Goal: Task Accomplishment & Management: Complete application form

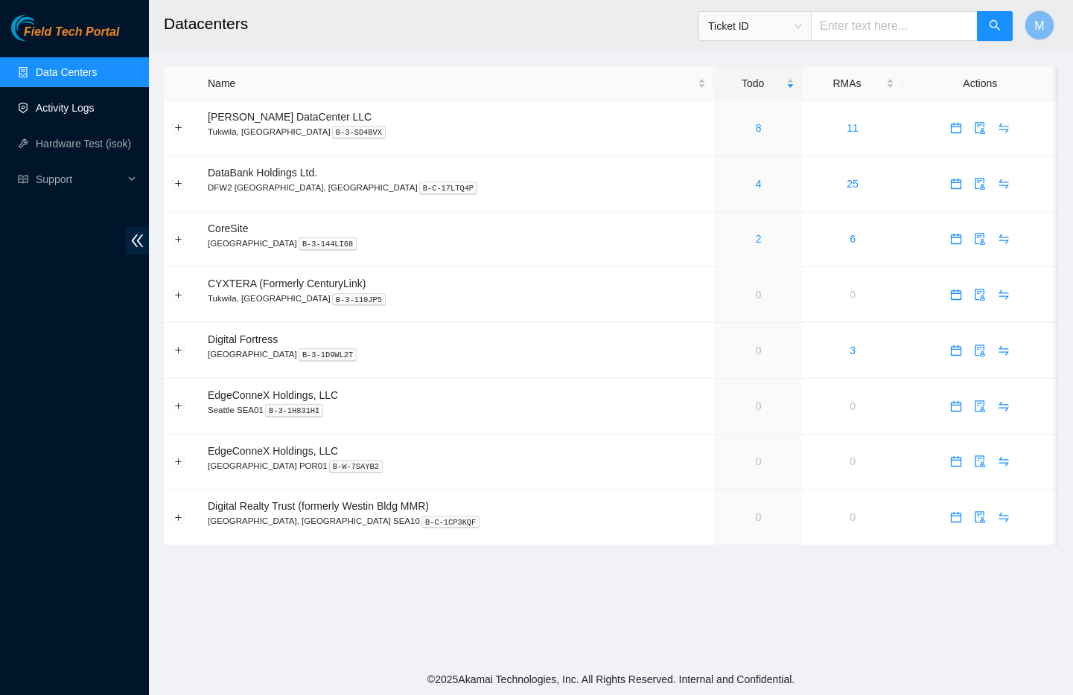
click at [75, 114] on link "Activity Logs" at bounding box center [65, 108] width 59 height 12
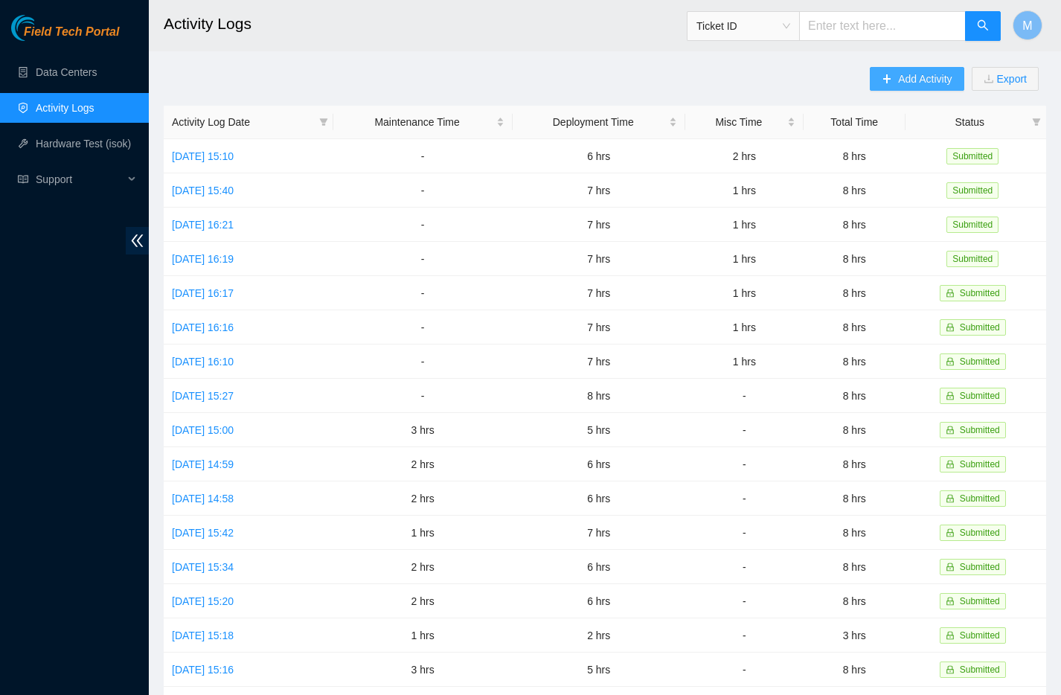
click at [914, 74] on span "Add Activity" at bounding box center [925, 79] width 54 height 16
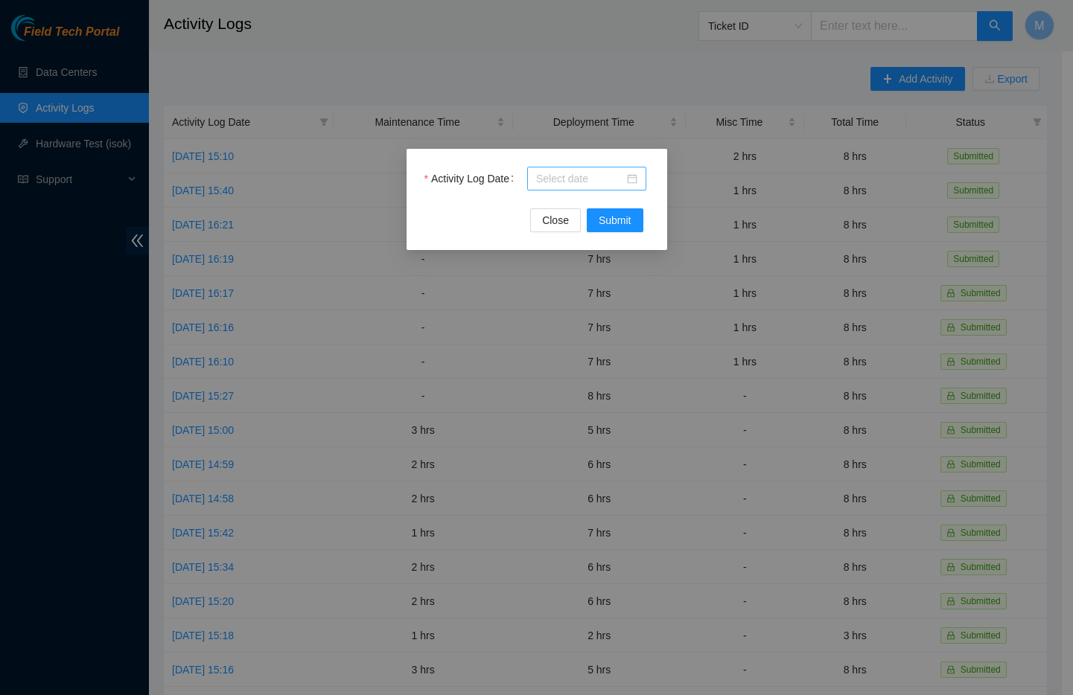
click at [632, 182] on div at bounding box center [586, 178] width 101 height 16
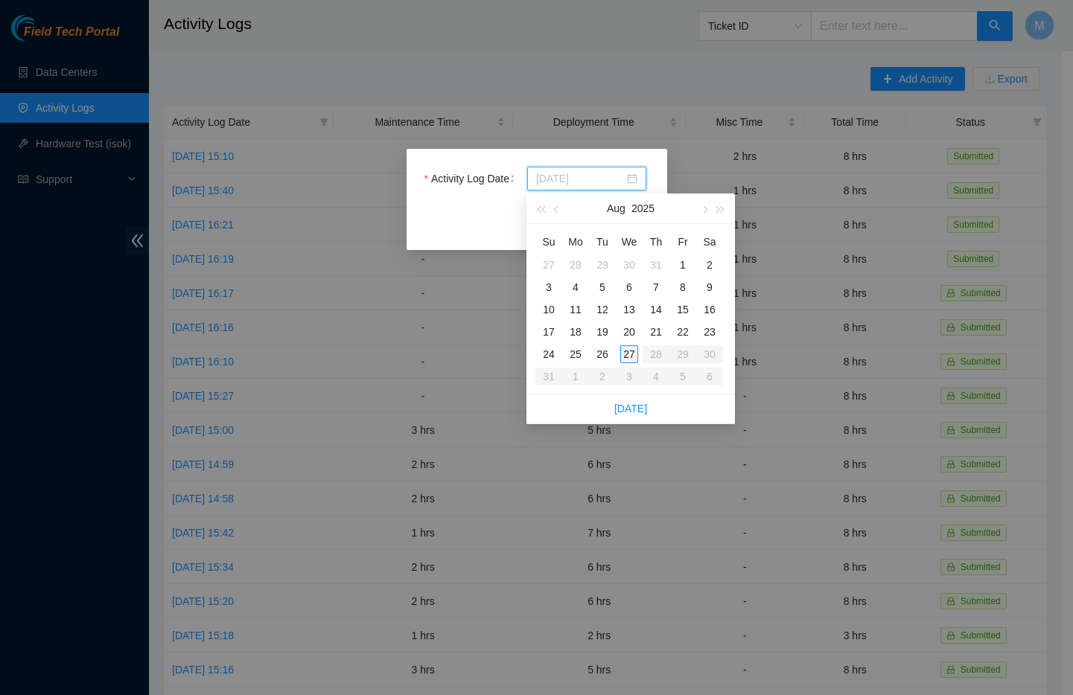
type input "2025-08-27"
click at [627, 358] on div "27" at bounding box center [629, 354] width 18 height 18
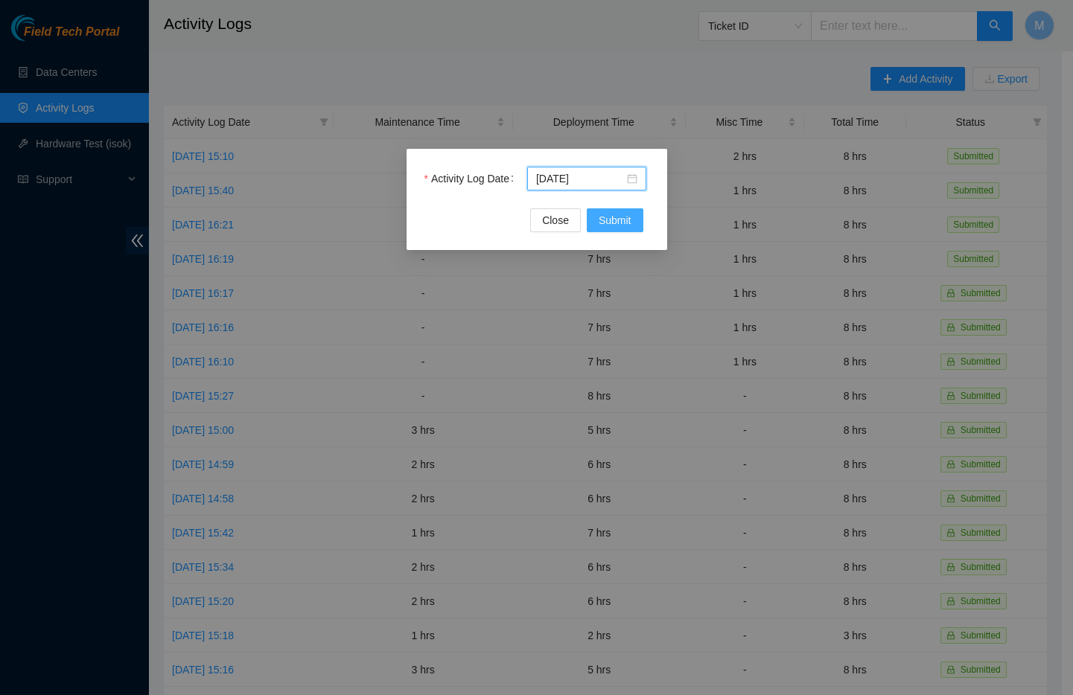
click at [621, 218] on span "Submit" at bounding box center [614, 220] width 33 height 16
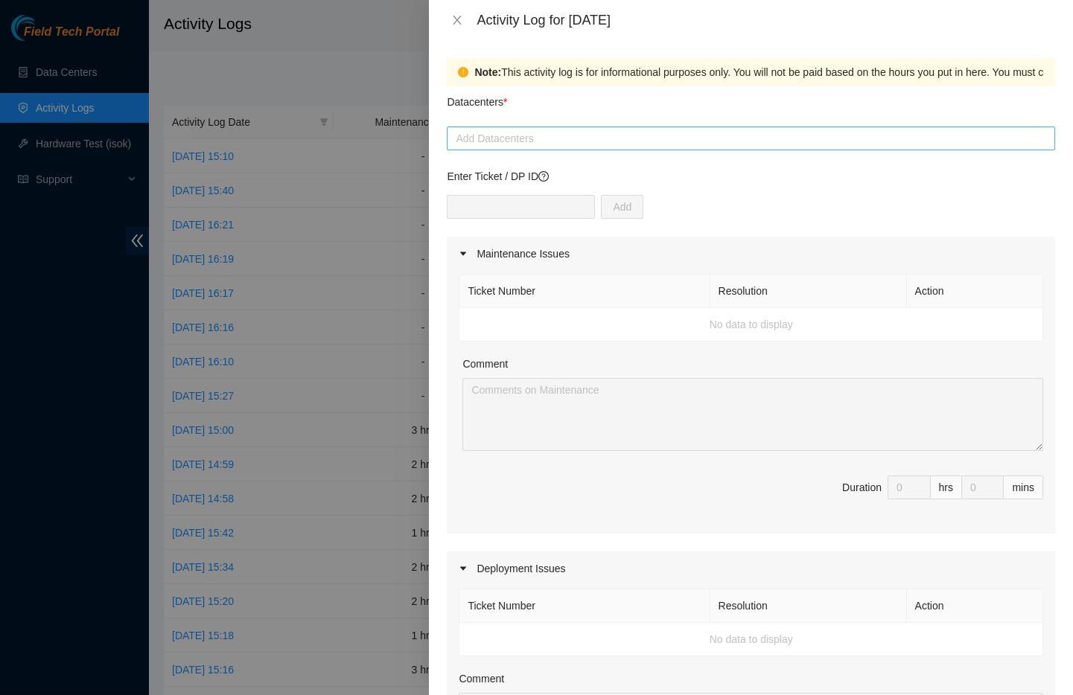
click at [546, 143] on div at bounding box center [750, 139] width 601 height 18
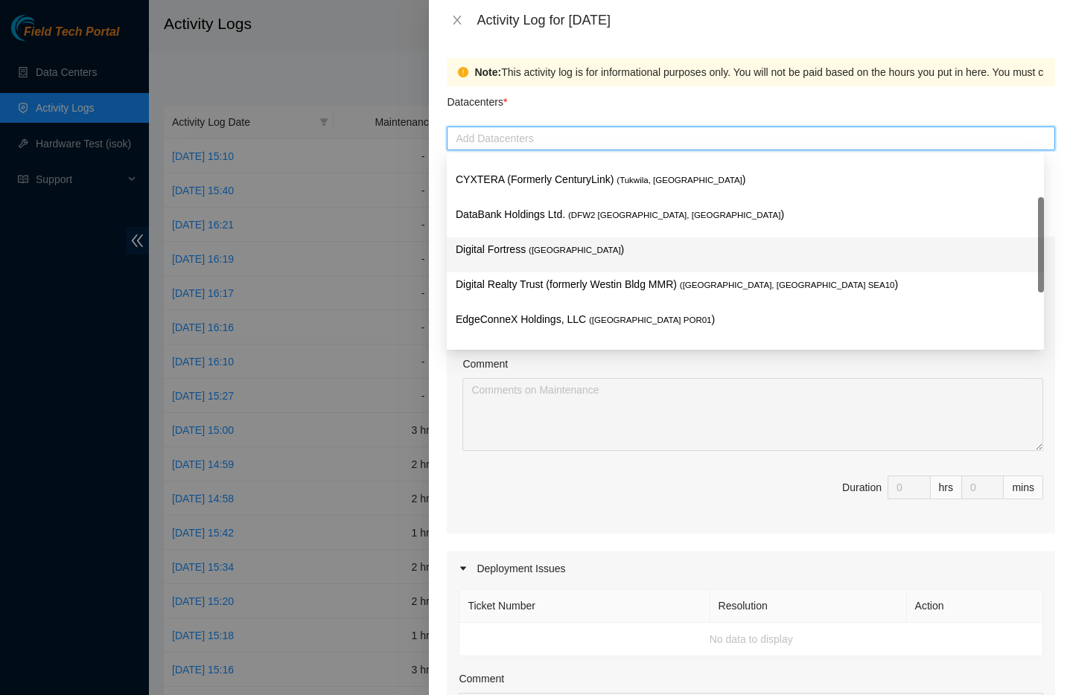
scroll to position [39, 0]
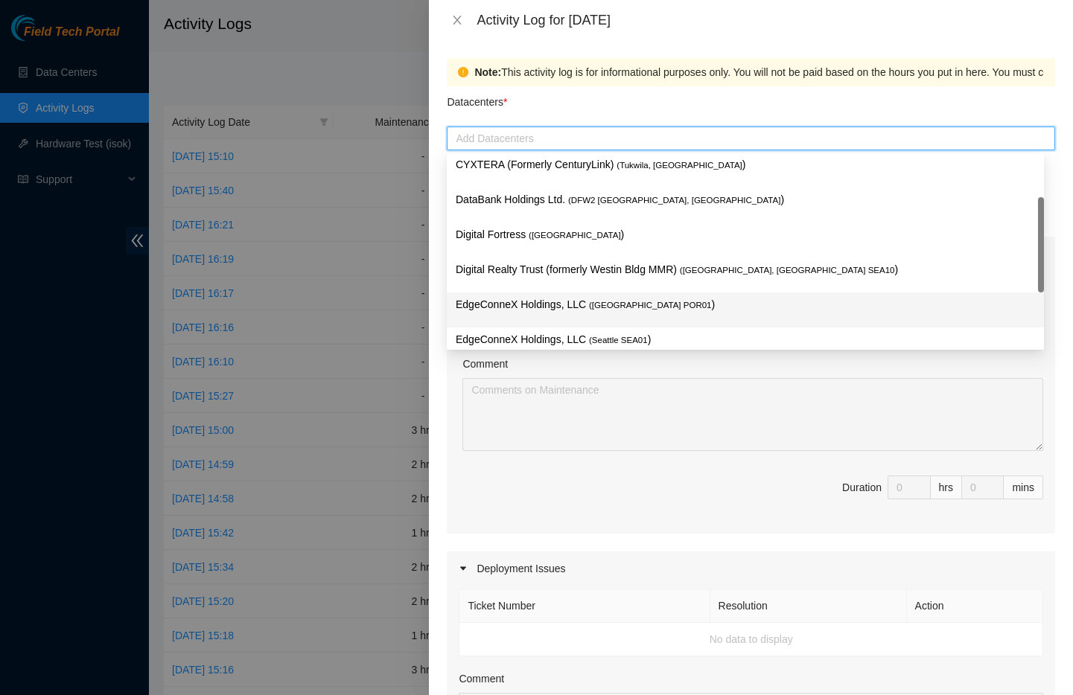
click at [601, 301] on span "( Portland POR01" at bounding box center [650, 305] width 122 height 9
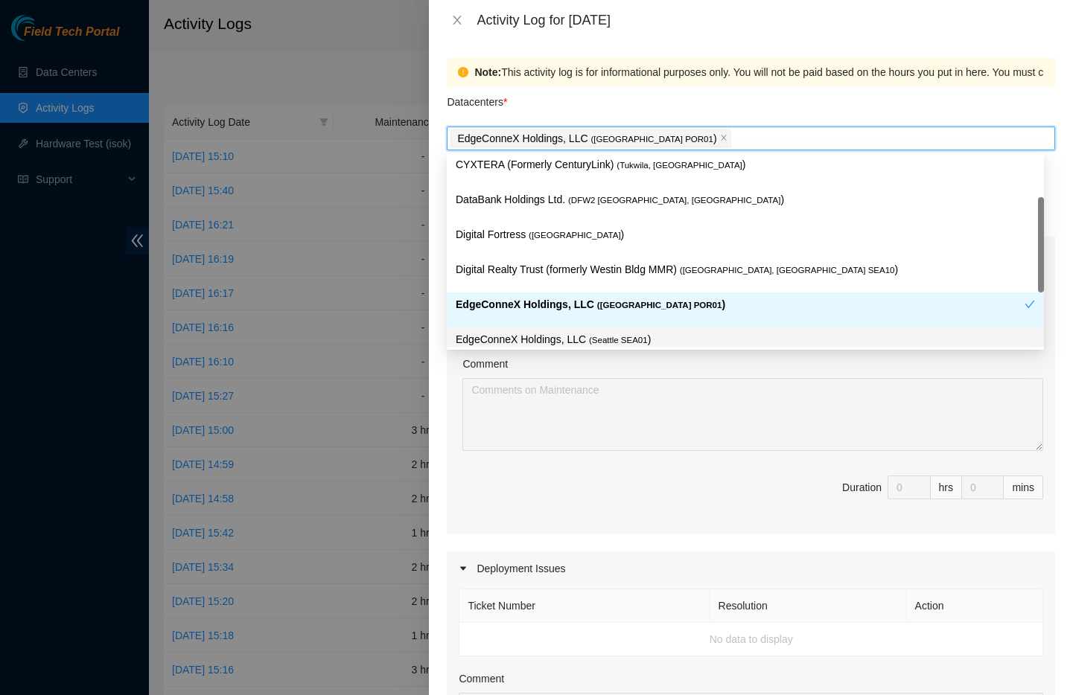
click at [714, 363] on div "Comment" at bounding box center [752, 367] width 581 height 22
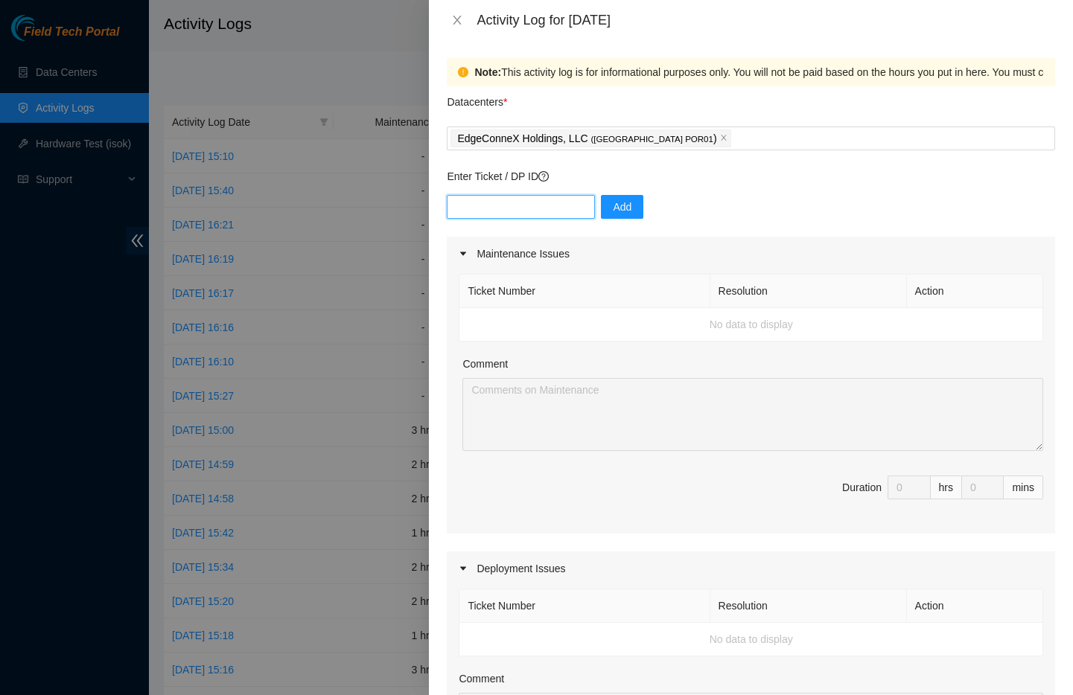
click at [517, 210] on input "text" at bounding box center [521, 207] width 148 height 24
paste input "DP83396"
type input "DP83396"
click at [613, 213] on span "Add" at bounding box center [622, 207] width 19 height 16
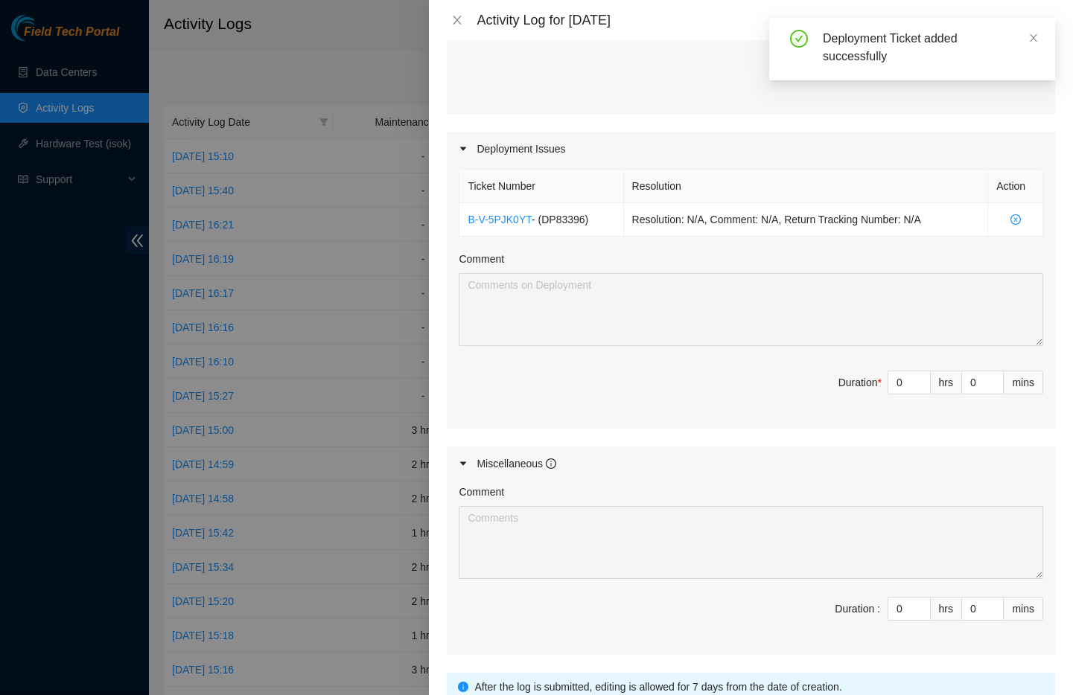
scroll to position [411, 0]
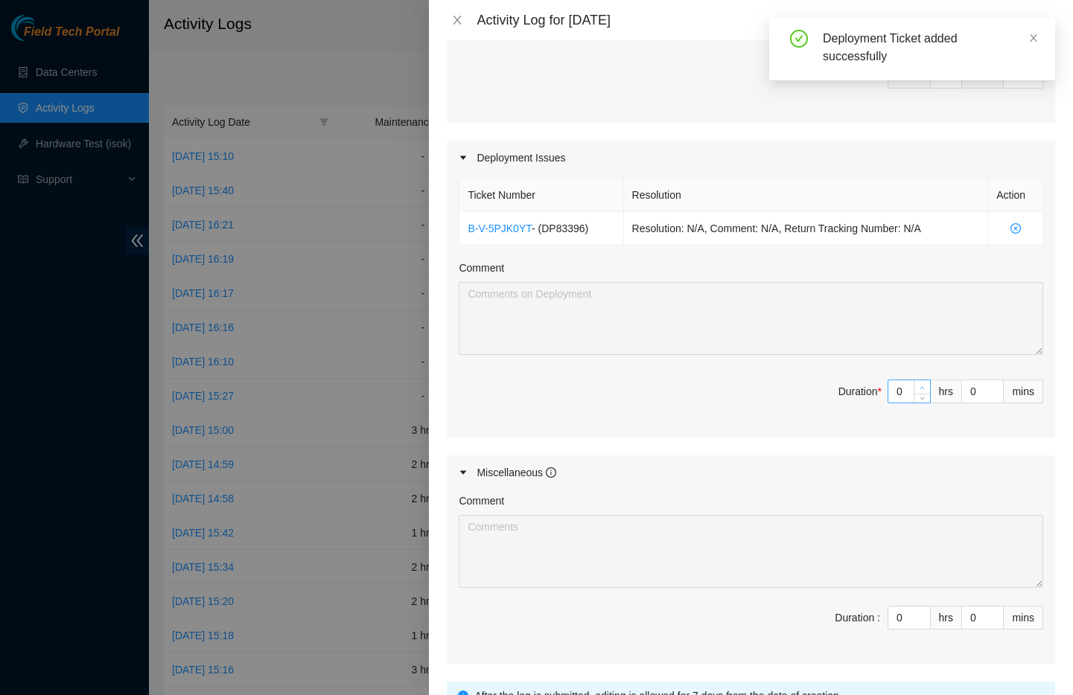
type input "1"
click at [919, 386] on icon "up" at bounding box center [921, 388] width 5 height 5
type input "2"
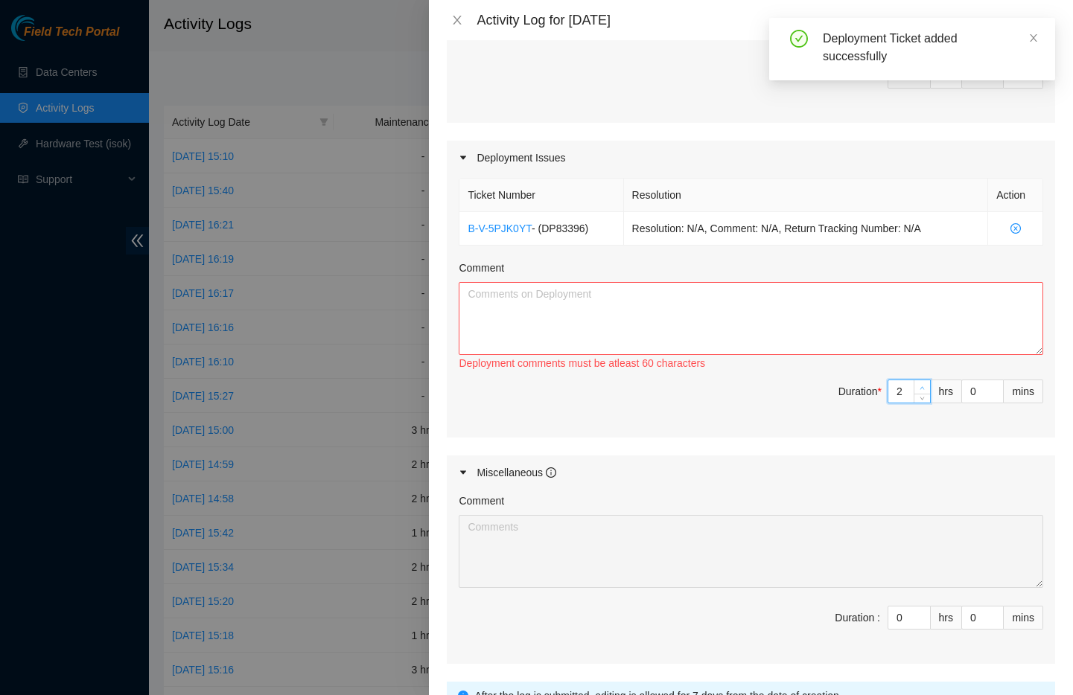
click at [919, 386] on icon "up" at bounding box center [921, 388] width 5 height 5
type input "3"
click at [919, 386] on icon "up" at bounding box center [921, 388] width 5 height 5
type input "4"
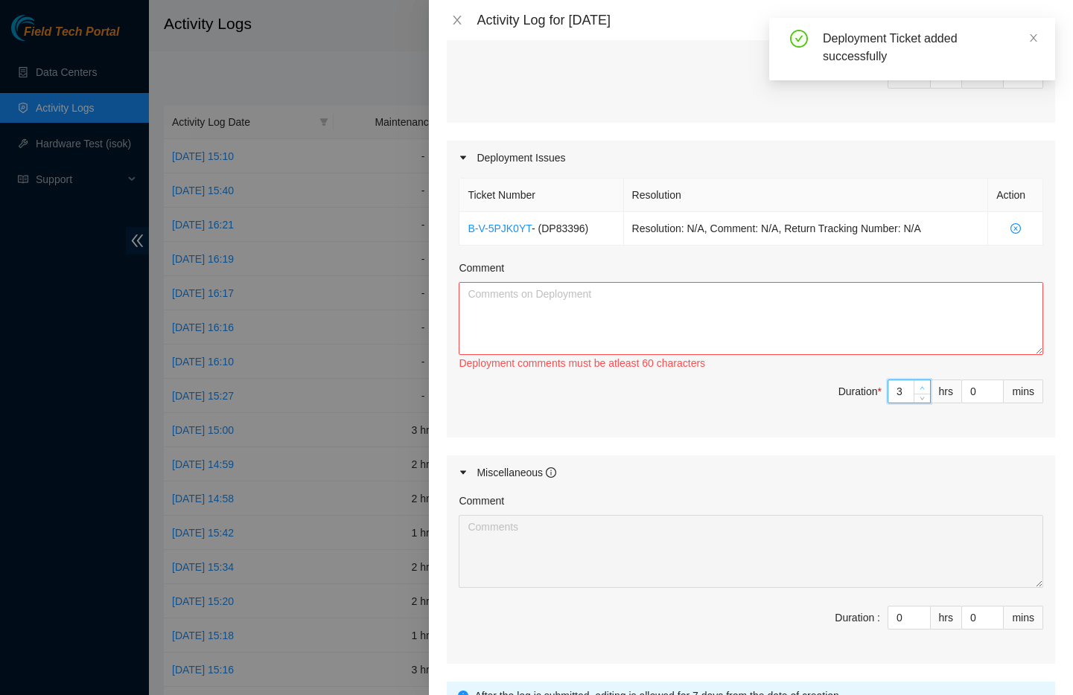
type input "4"
click at [919, 386] on icon "up" at bounding box center [921, 388] width 5 height 5
type input "5"
click at [919, 386] on icon "up" at bounding box center [921, 388] width 5 height 5
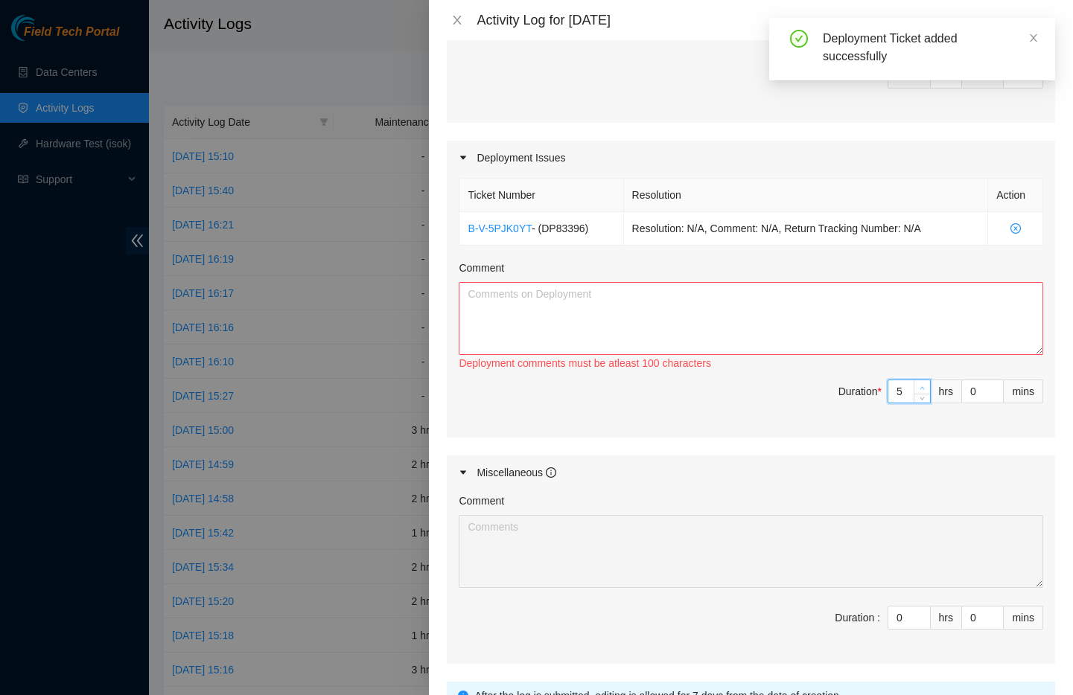
type input "6"
click at [919, 386] on icon "up" at bounding box center [921, 388] width 5 height 5
type input "7"
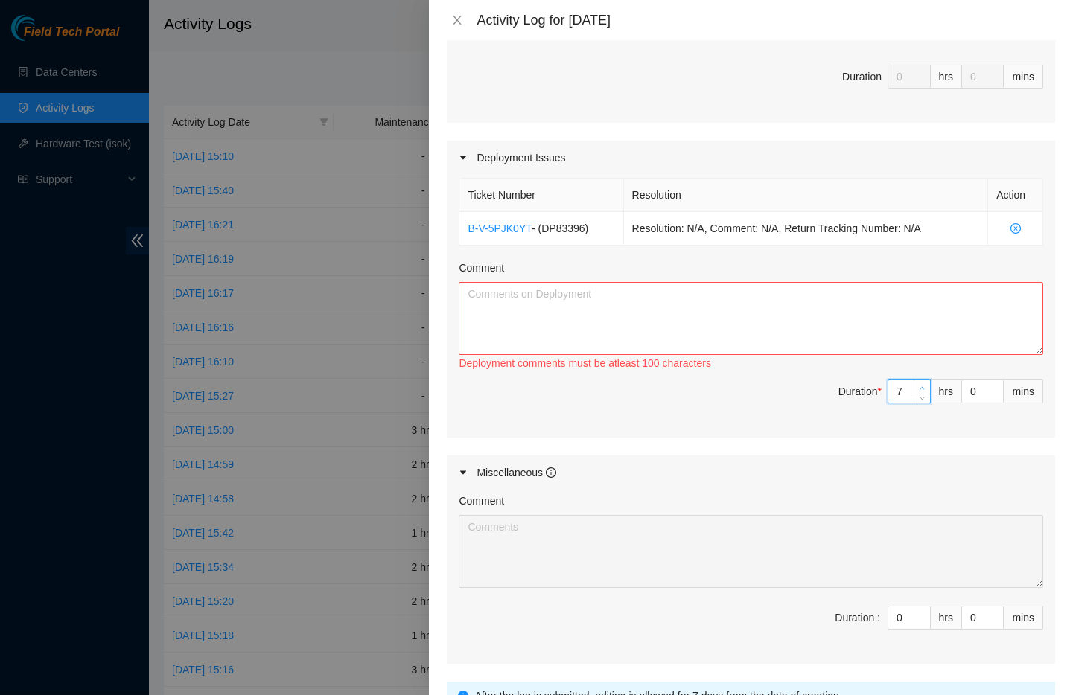
click at [919, 386] on icon "up" at bounding box center [921, 388] width 5 height 5
type input "8"
click at [919, 386] on icon "up" at bounding box center [921, 388] width 5 height 5
type input "9"
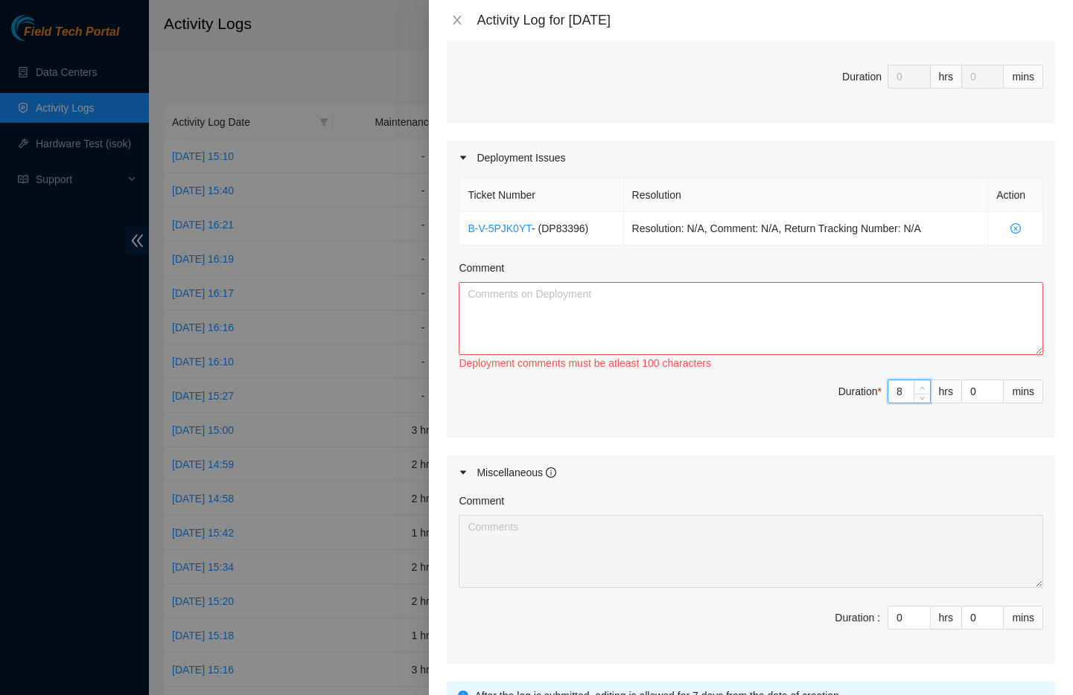
type input "9"
click at [919, 386] on icon "up" at bounding box center [921, 388] width 5 height 5
type input "8"
click at [919, 397] on icon "down" at bounding box center [921, 396] width 5 height 5
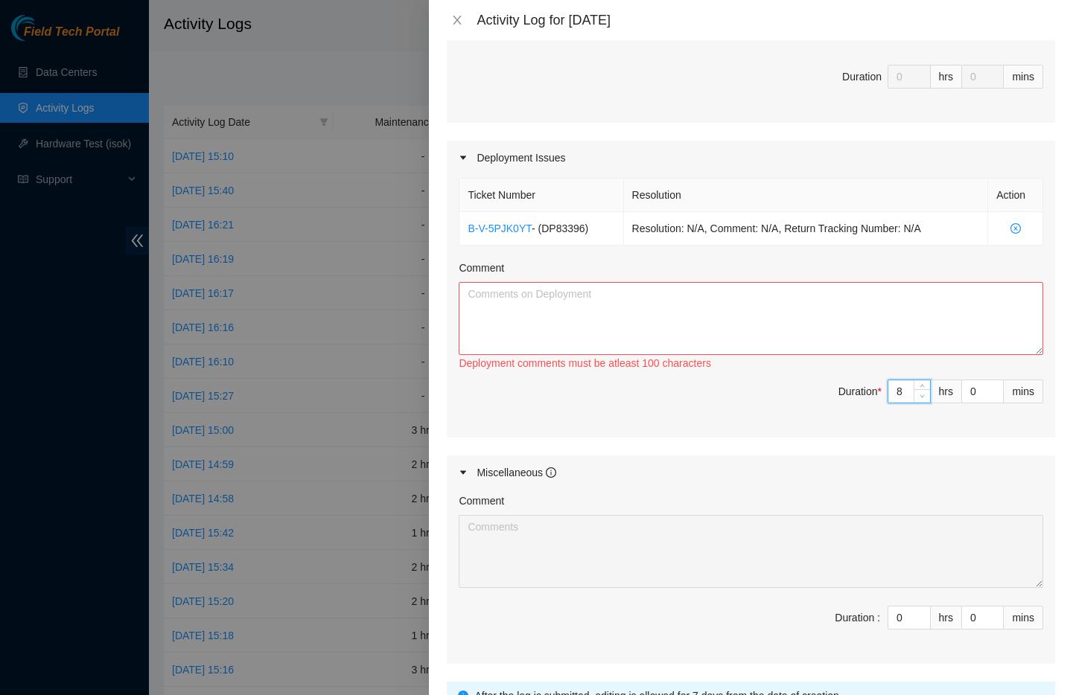
type input "7"
click at [919, 397] on icon "down" at bounding box center [921, 396] width 5 height 5
click at [558, 304] on textarea "Comment" at bounding box center [750, 318] width 584 height 73
click at [559, 304] on textarea "Comment" at bounding box center [750, 318] width 584 height 73
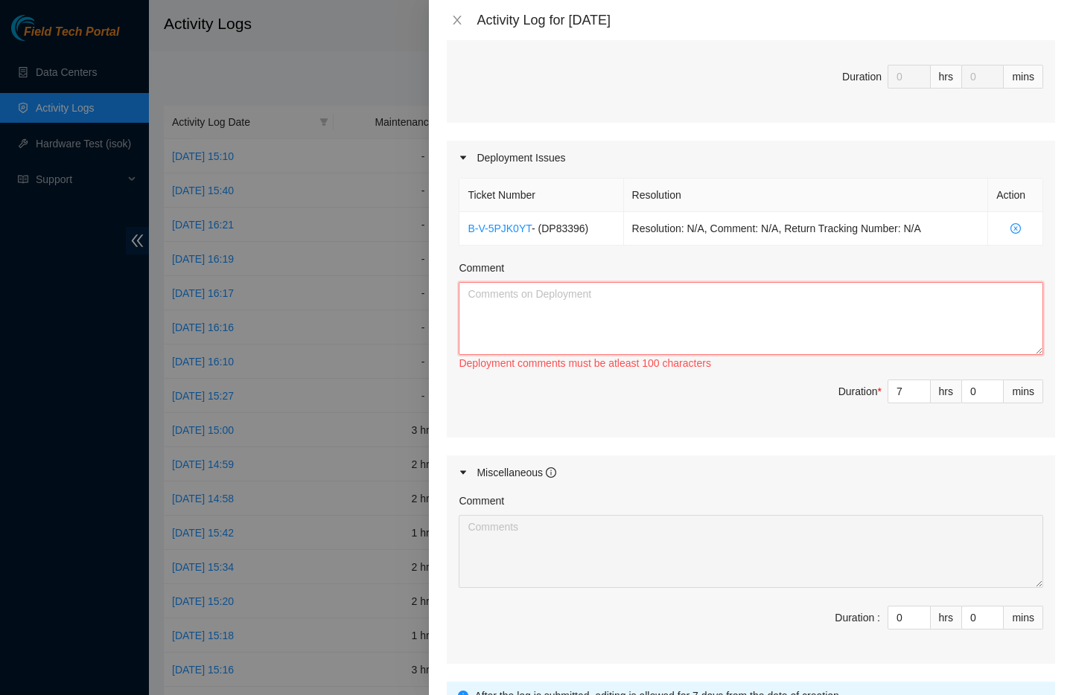
paste textarea "Jira is closed and all the ports are up. mmiddlet@prod-login-east01:~$ boop r01…"
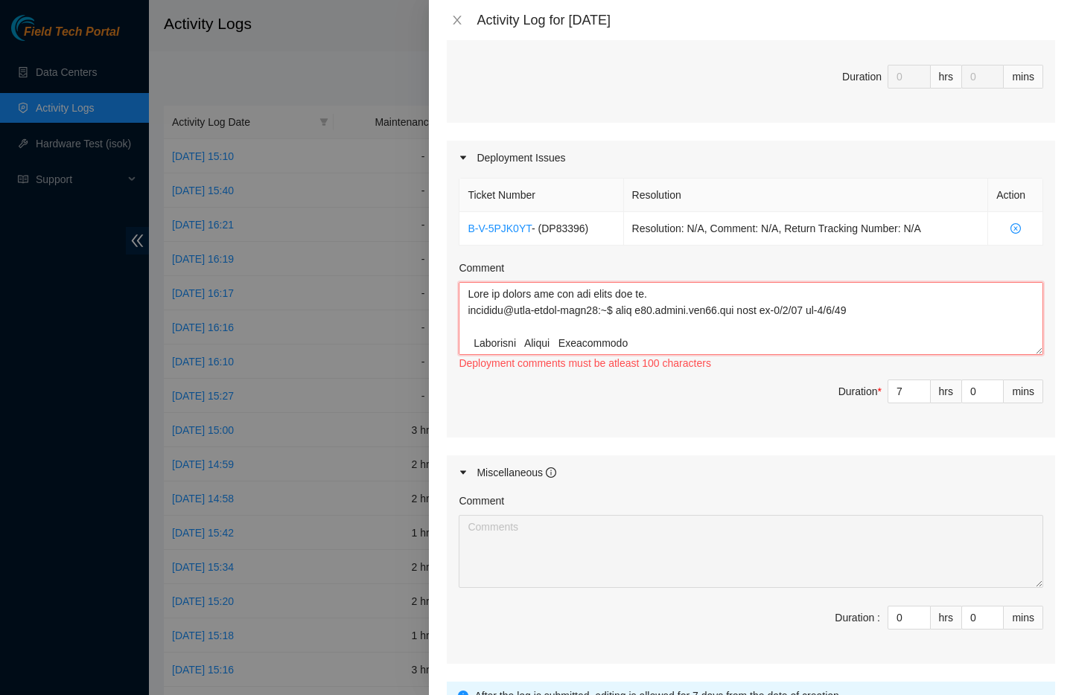
scroll to position [535, 0]
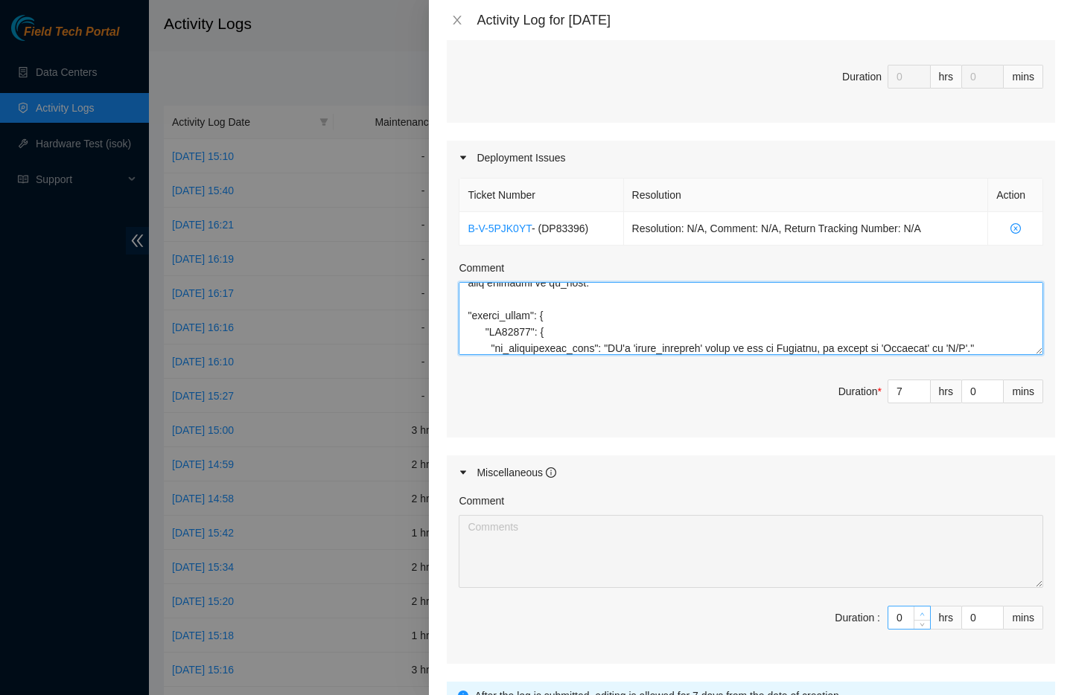
type textarea "Jira is closed and all the ports are up. mmiddlet@prod-login-east01:~$ boop r01…"
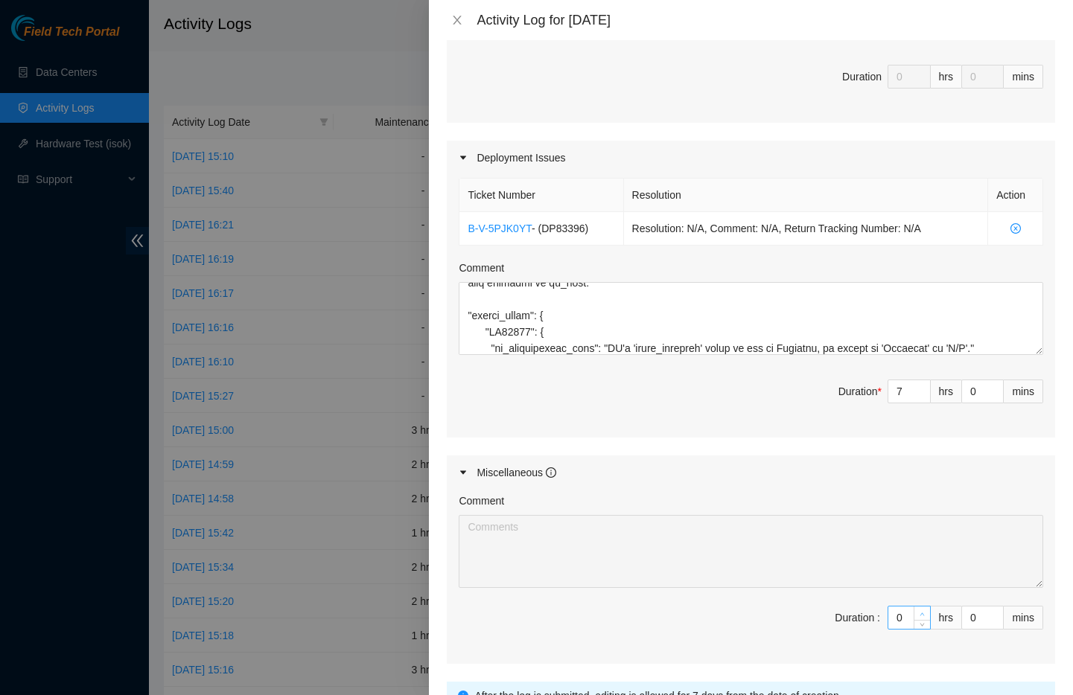
type input "1"
type input "8"
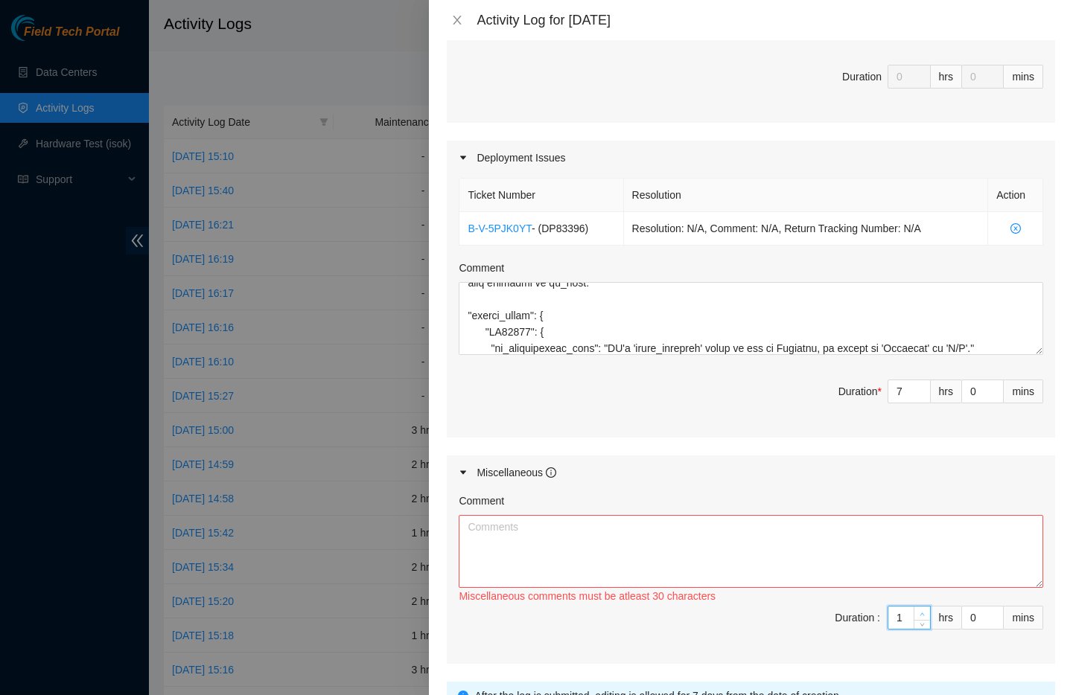
click at [919, 613] on icon "up" at bounding box center [921, 614] width 5 height 5
type input "2"
type input "9"
click at [919, 613] on icon "up" at bounding box center [921, 614] width 5 height 5
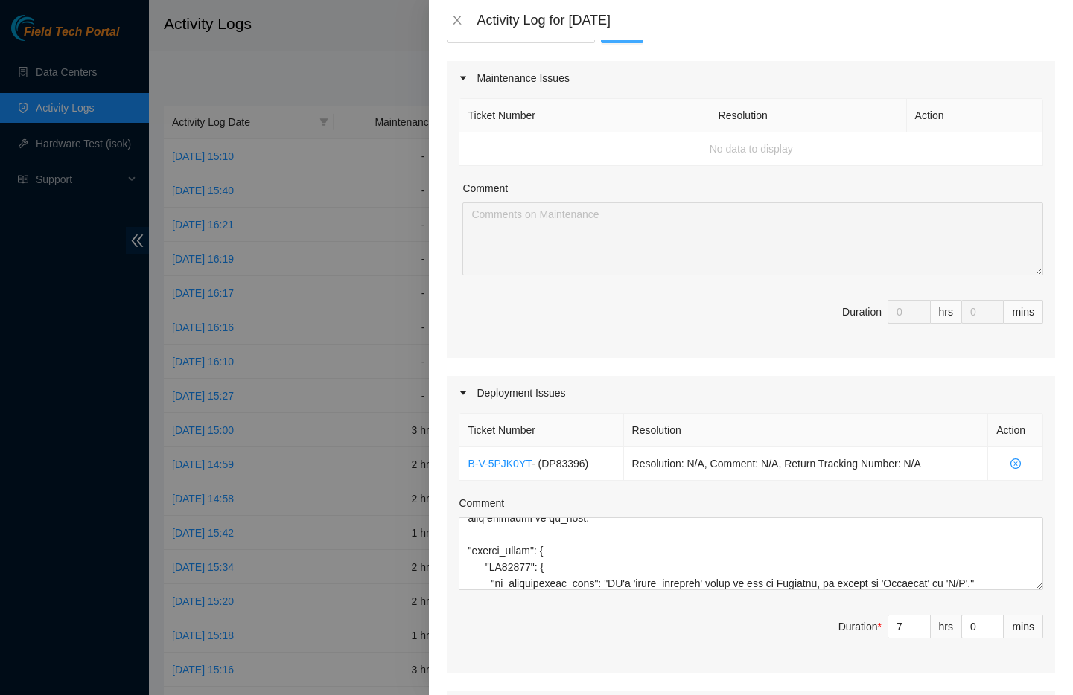
scroll to position [0, 0]
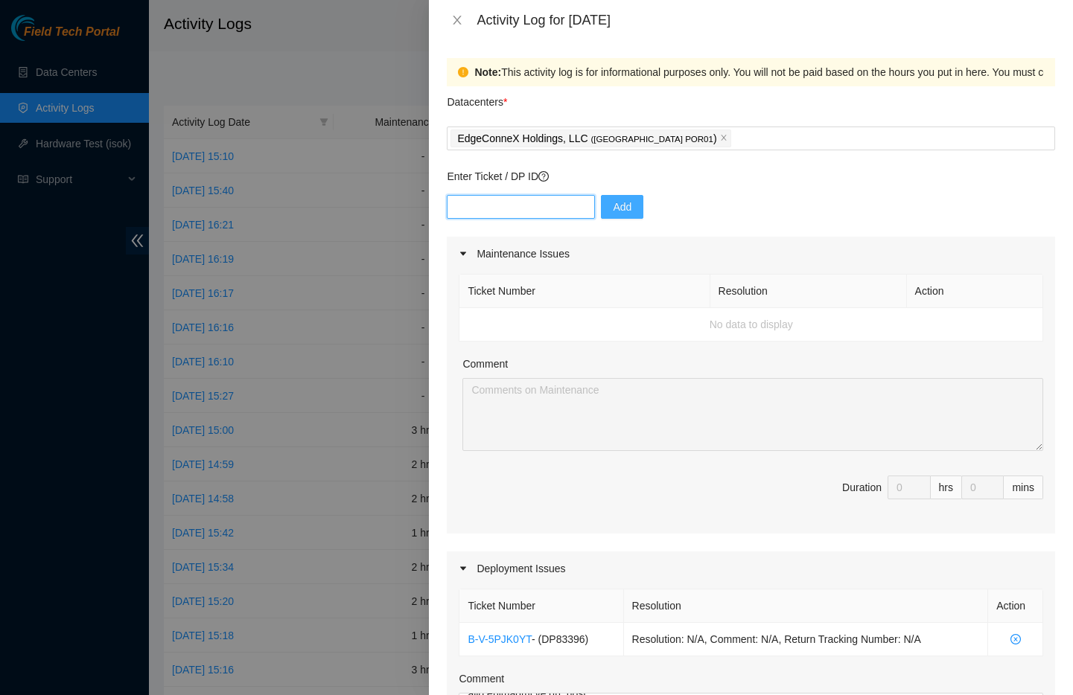
paste input "DP72776 - ZAYO-DFW2: Deconstruct ECOR"
type input "DP72776"
click at [623, 206] on button "Add" at bounding box center [622, 207] width 42 height 24
click at [613, 208] on icon "loading" at bounding box center [618, 207] width 10 height 10
click at [706, 149] on div "EdgeConneX Holdings, LLC ( Portland POR01 )" at bounding box center [751, 139] width 608 height 24
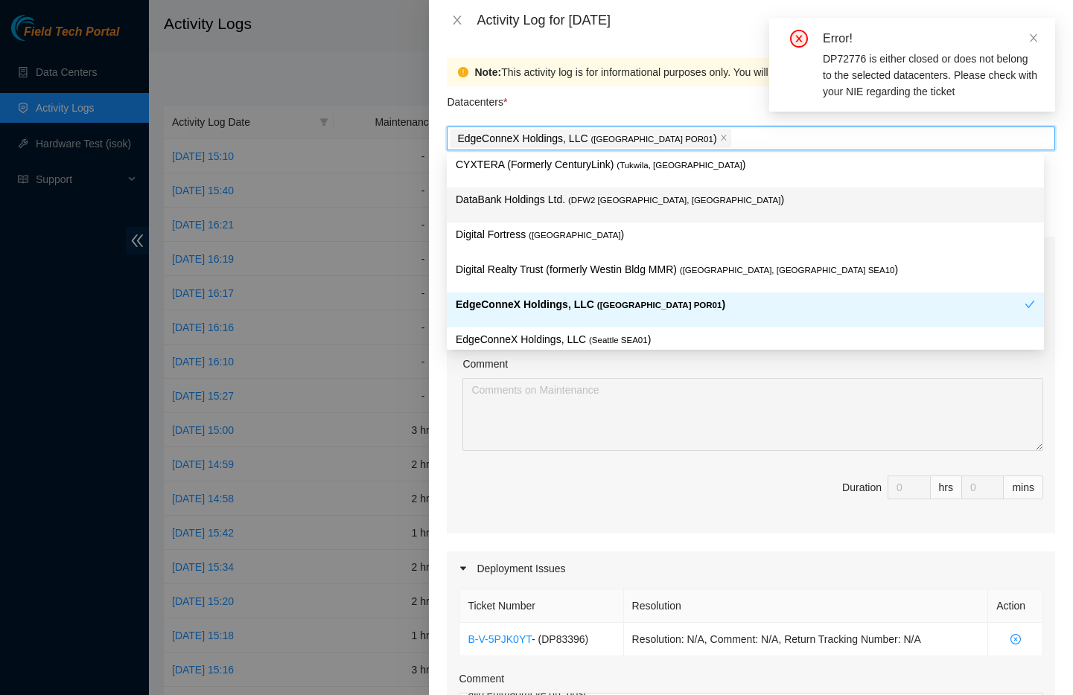
click at [623, 201] on span "( DFW2 Richardson, TX" at bounding box center [674, 200] width 212 height 9
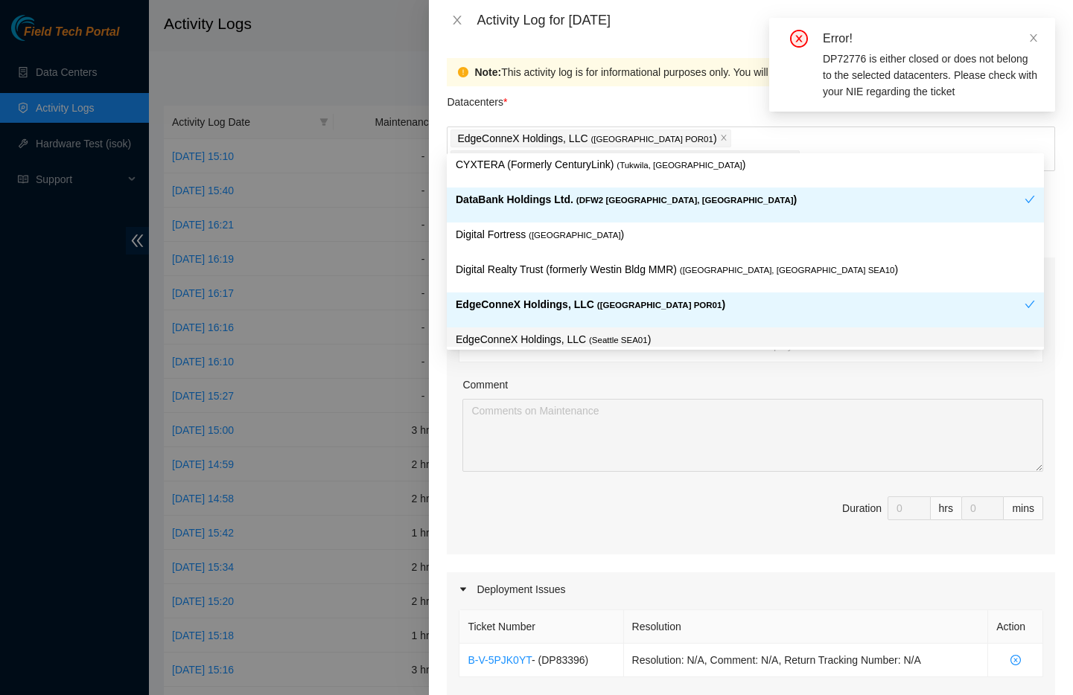
click at [835, 377] on div "Comment" at bounding box center [752, 388] width 581 height 22
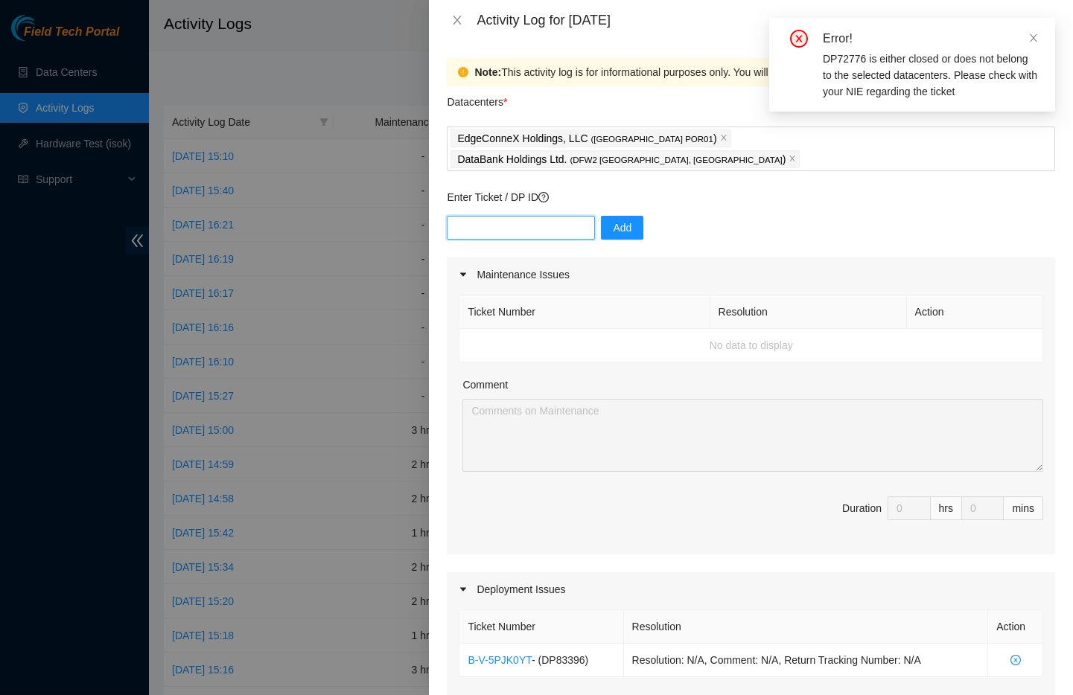
click at [553, 216] on input "text" at bounding box center [521, 228] width 148 height 24
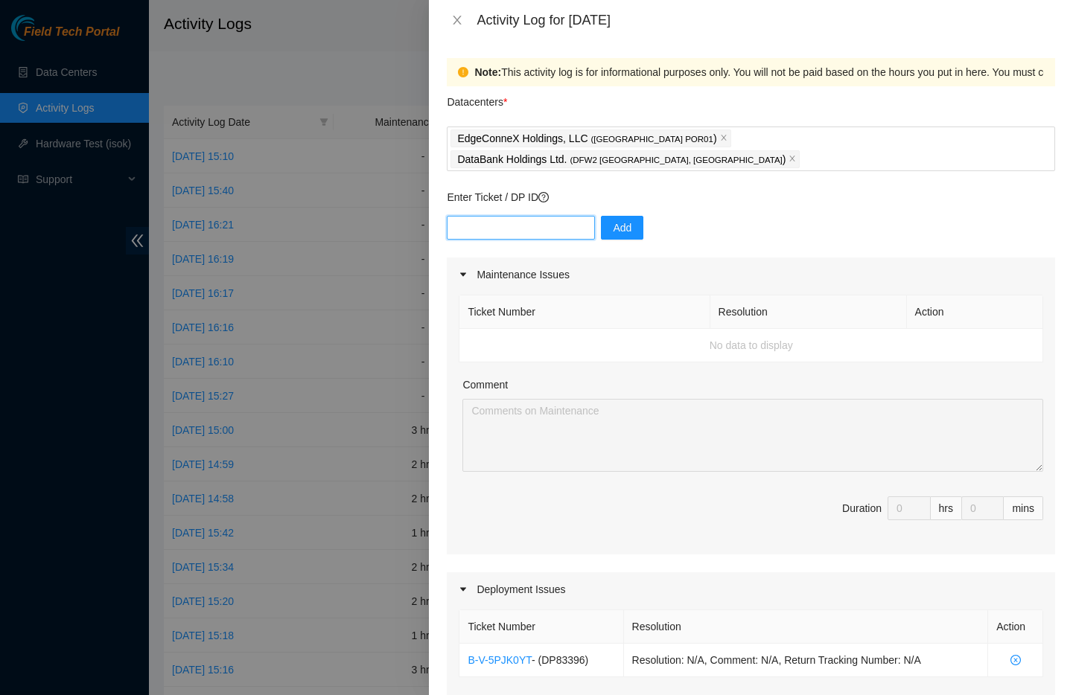
paste input "DP72776 - ZAYO-DFW2: Deconstruct ECOR"
type input "DP72776"
click at [613, 220] on span "Add" at bounding box center [622, 228] width 19 height 16
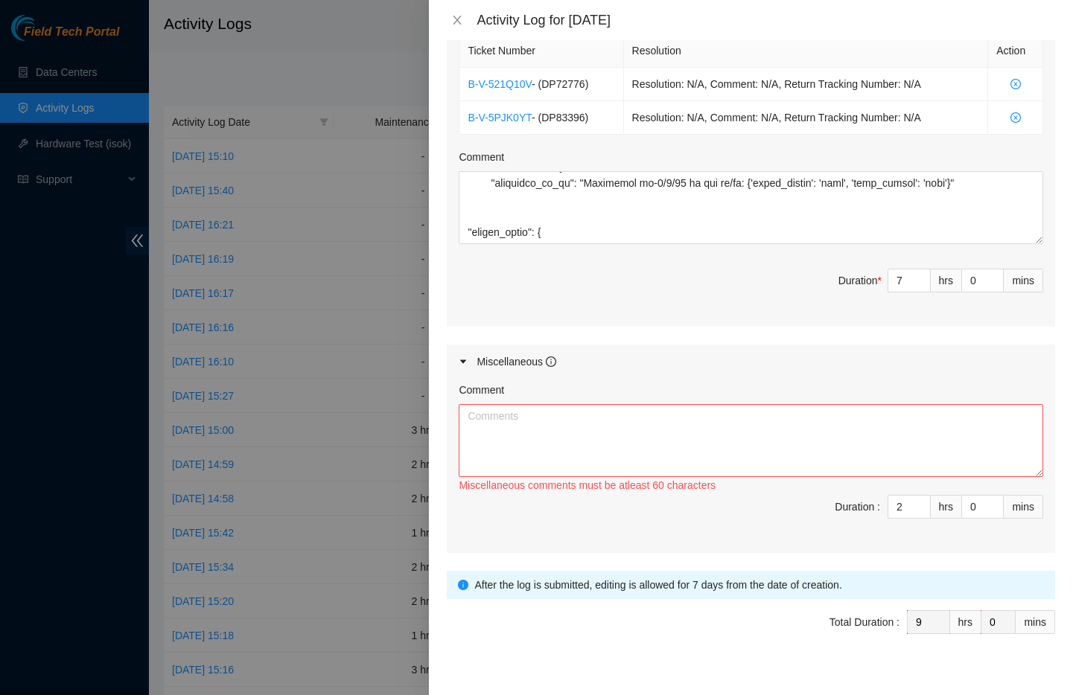
scroll to position [540, 0]
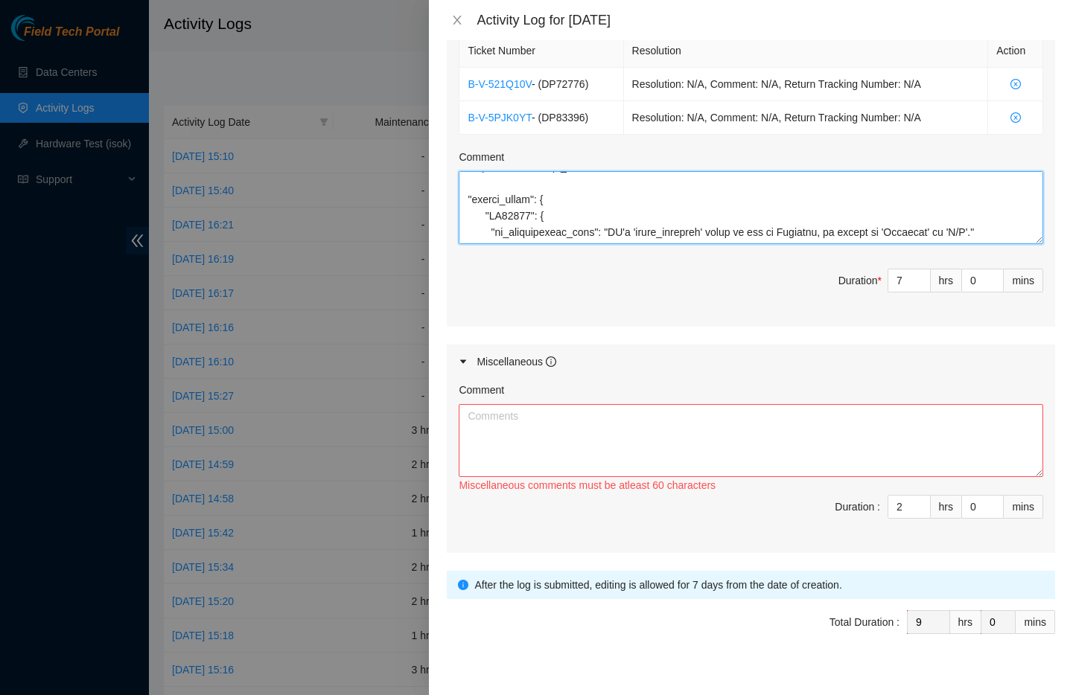
click at [1010, 211] on textarea "Comment" at bounding box center [750, 207] width 584 height 73
paste textarea "DP72776 - ZAYO-DFW2: Deconstruct ECOR Need to ask if it OK for me uncheck all c…"
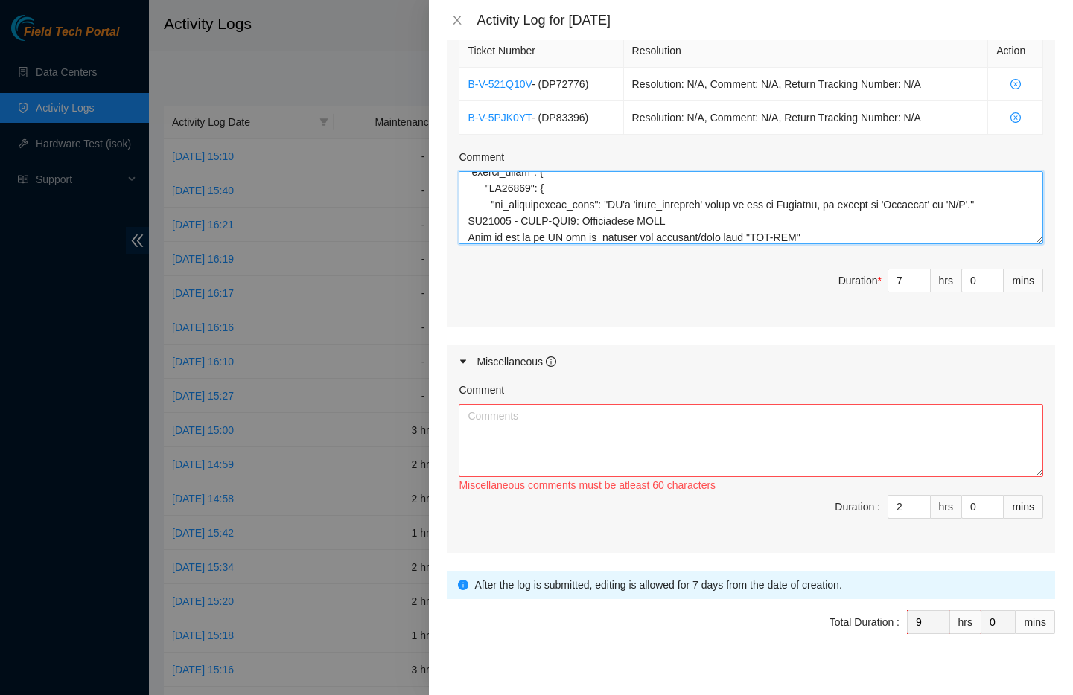
scroll to position [584, 0]
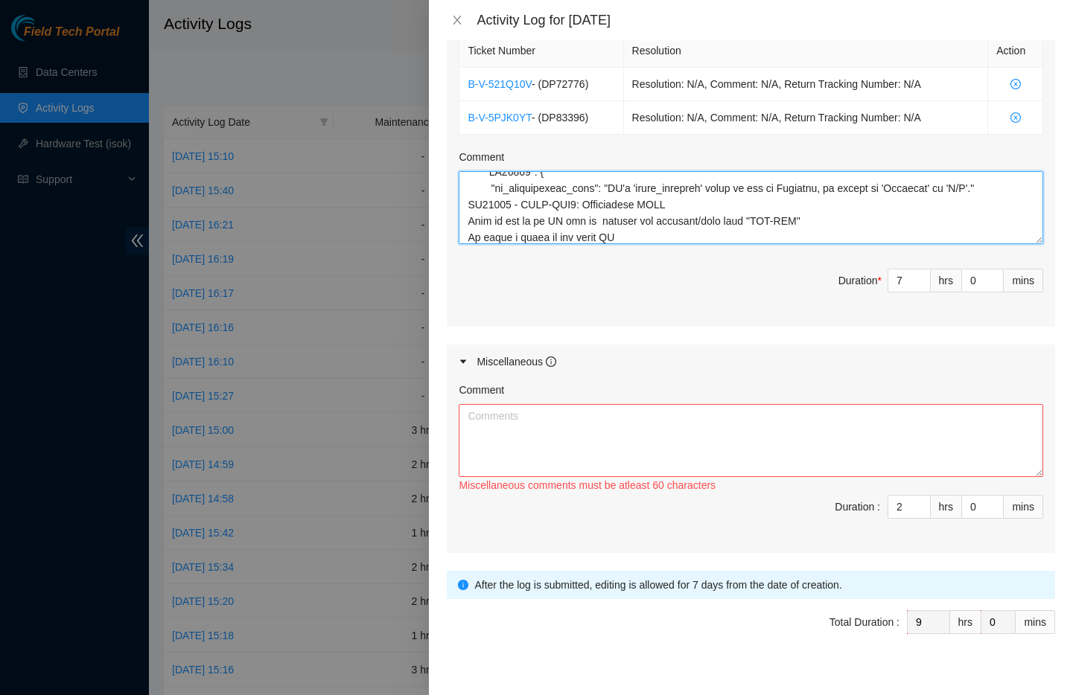
type textarea "Jira is closed and all the ports are up. mmiddlet@prod-login-east01:~$ boop r01…"
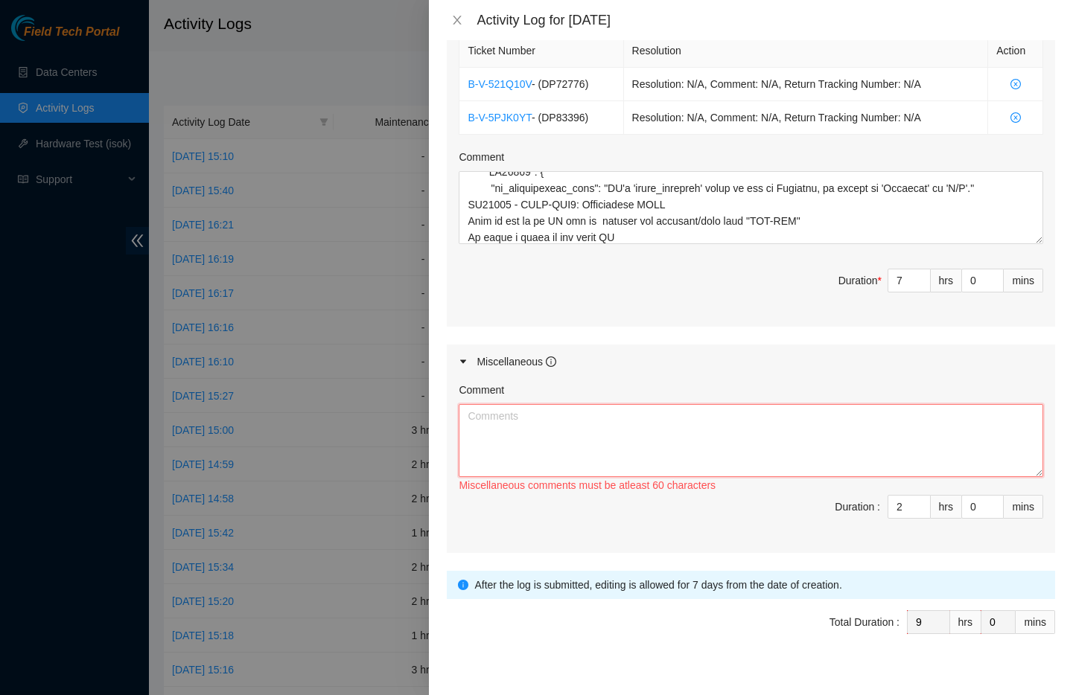
paste textarea "Opened and answered emails. Answered multiple calls from Sabey security about d…"
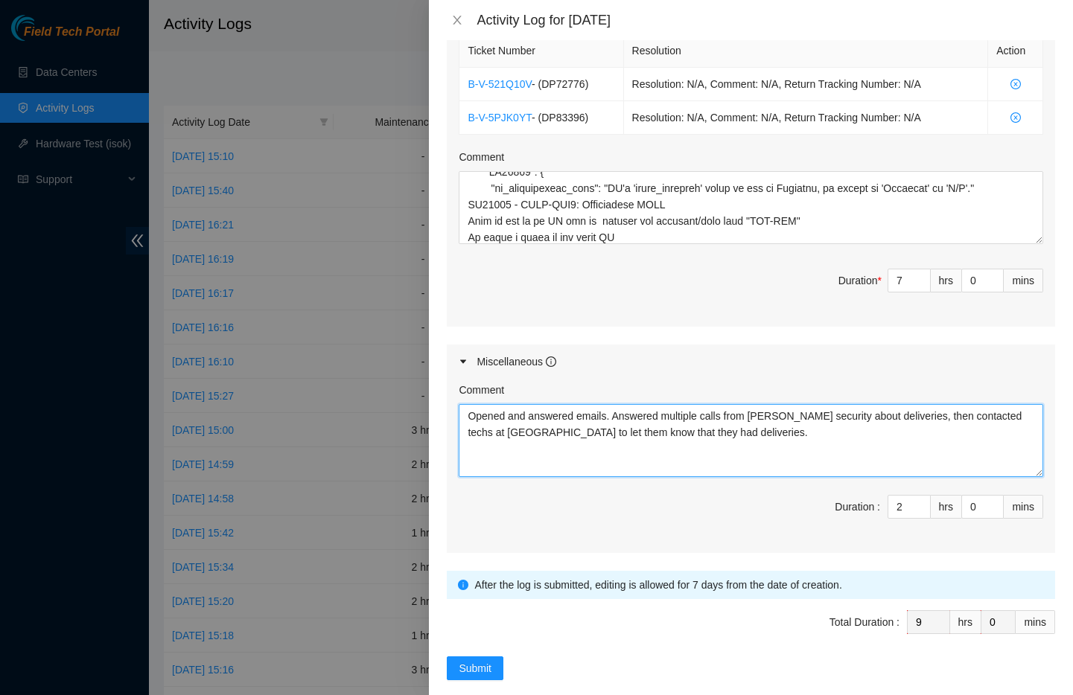
click at [775, 415] on textarea "Opened and answered emails. Answered multiple calls from Sabey security about d…" at bounding box center [750, 440] width 584 height 73
click at [907, 417] on textarea "Opened and answered emails. Answered multiple calls from Sabey security about d…" at bounding box center [750, 440] width 584 height 73
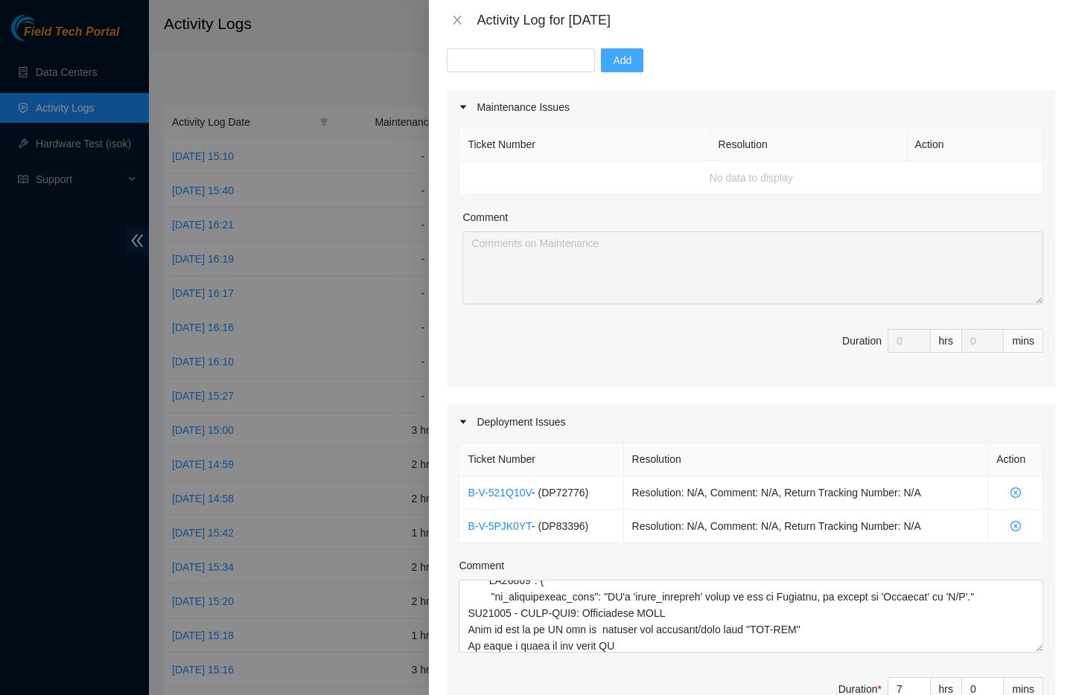
scroll to position [576, 0]
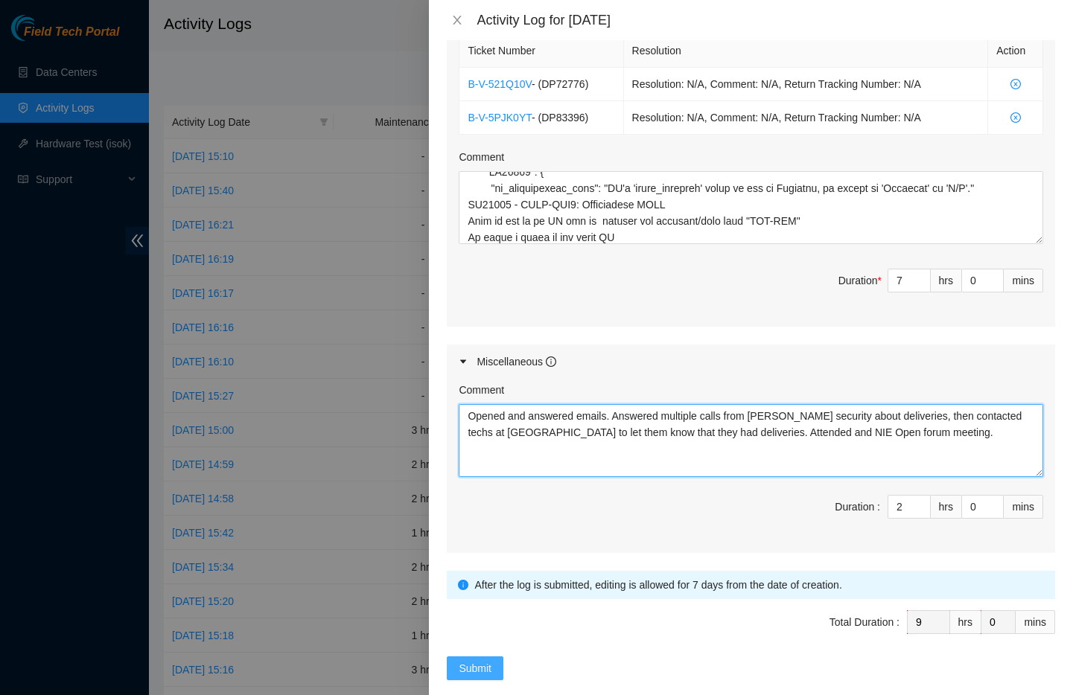
type textarea "Opened and answered emails. Answered multiple calls from Sabey security about d…"
click at [465, 660] on span "Submit" at bounding box center [474, 668] width 33 height 16
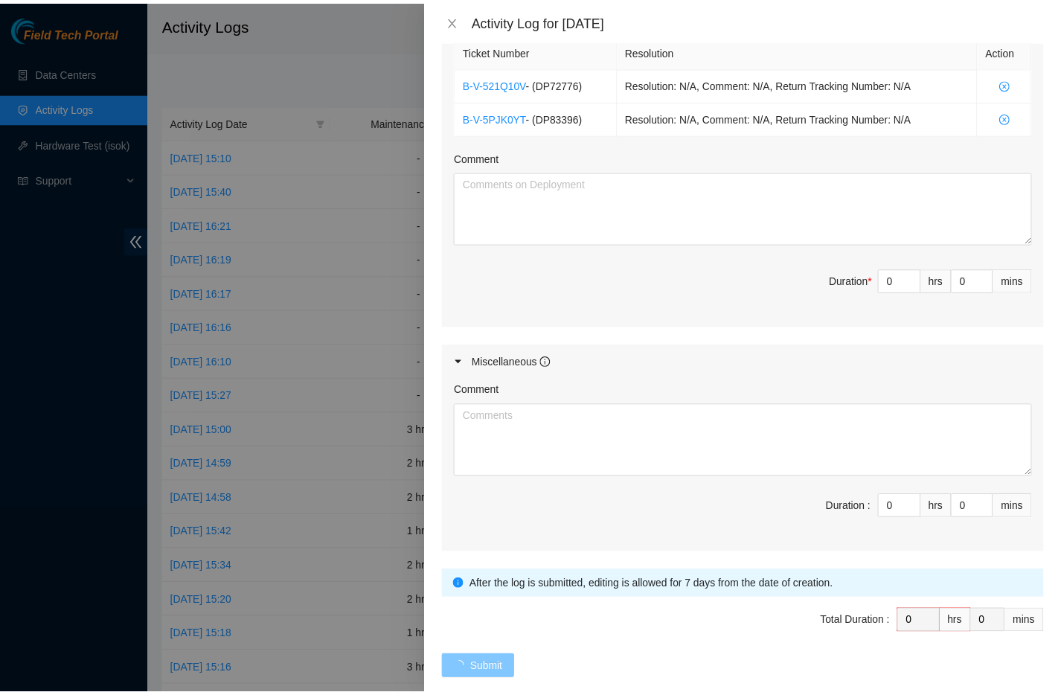
scroll to position [0, 0]
